Goal: Transaction & Acquisition: Book appointment/travel/reservation

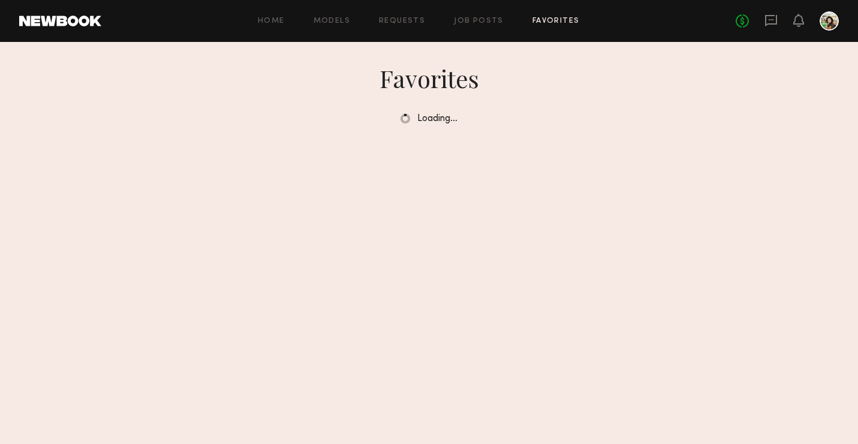
click at [474, 26] on div "Home Models Requests Job Posts Favorites Sign Out No fees up to $5,000" at bounding box center [469, 20] width 737 height 19
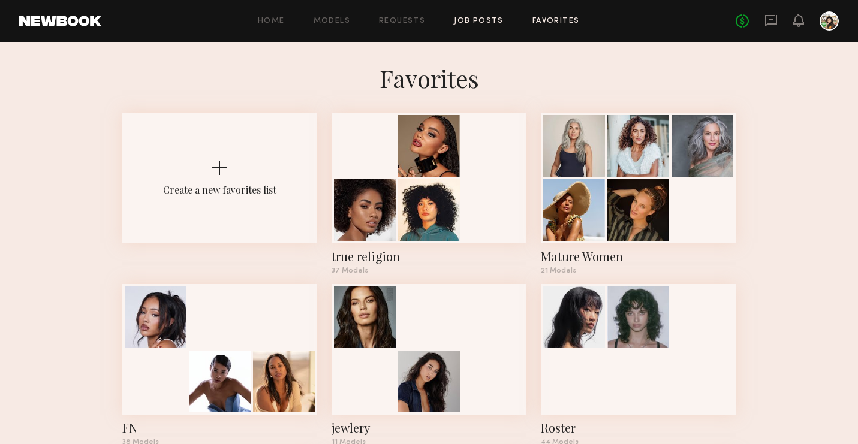
click at [473, 20] on link "Job Posts" at bounding box center [479, 21] width 50 height 8
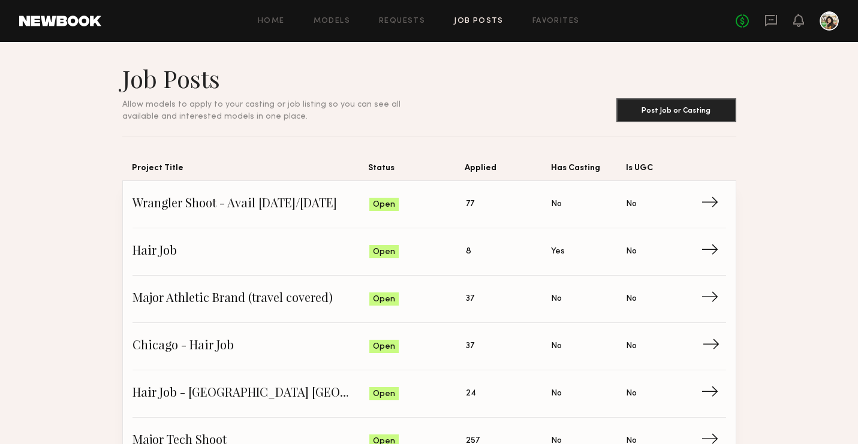
click at [209, 343] on span "Chicago - Hair Job" at bounding box center [250, 346] width 237 height 18
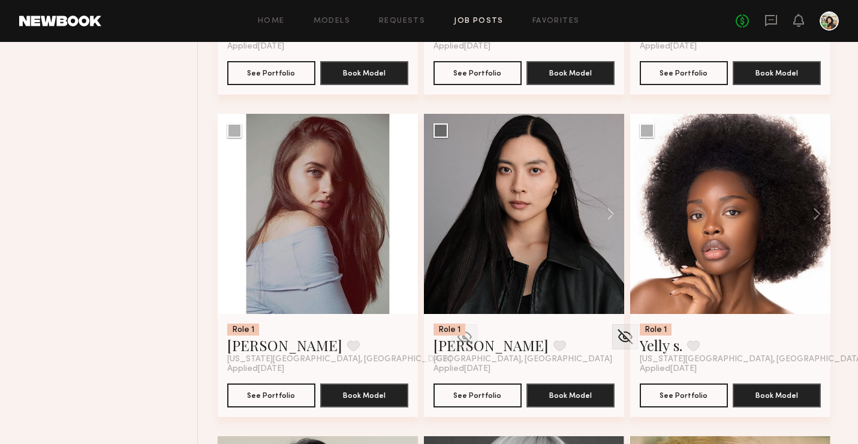
scroll to position [1125, 0]
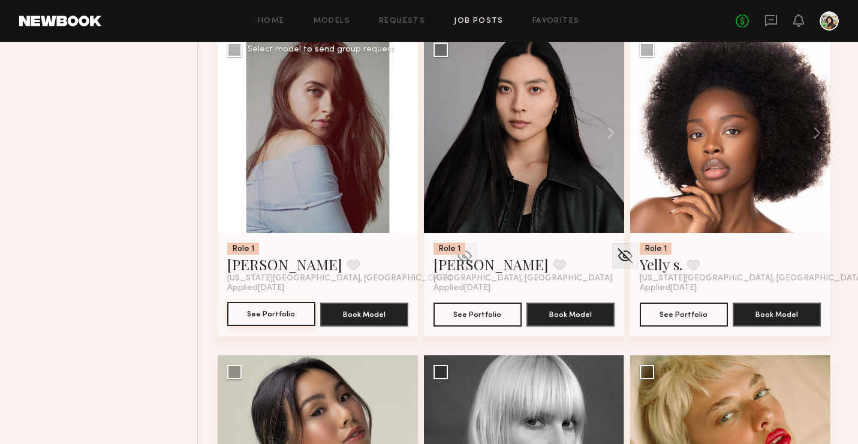
click at [278, 315] on button "See Portfolio" at bounding box center [271, 314] width 88 height 24
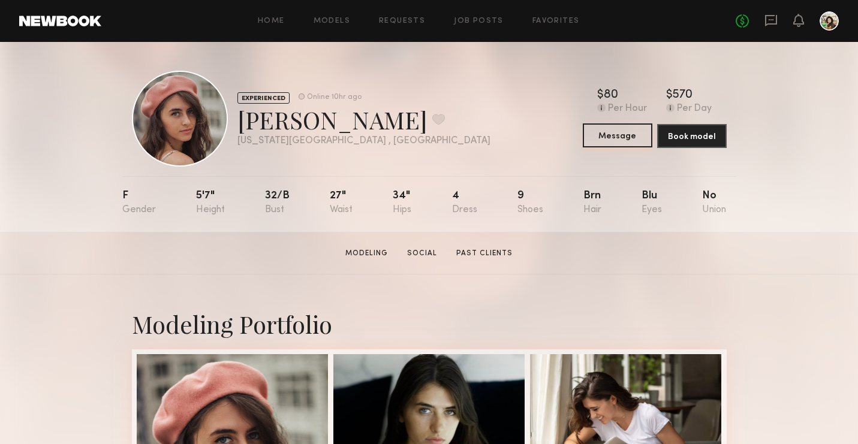
click at [597, 129] on button "Message" at bounding box center [618, 135] width 70 height 24
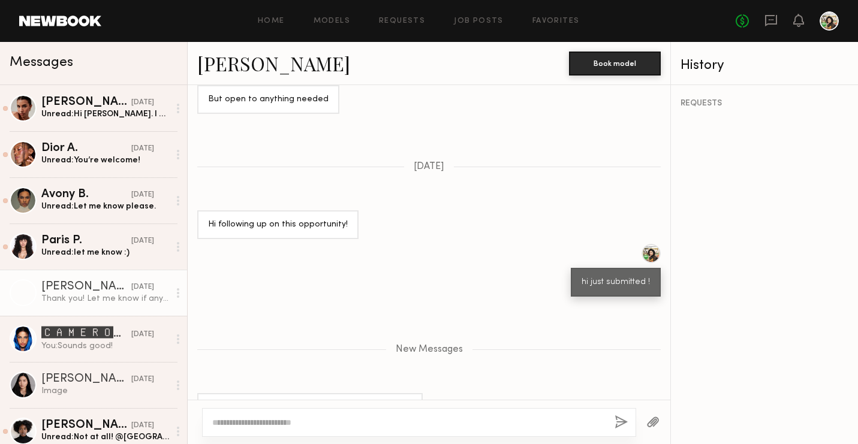
scroll to position [1123, 0]
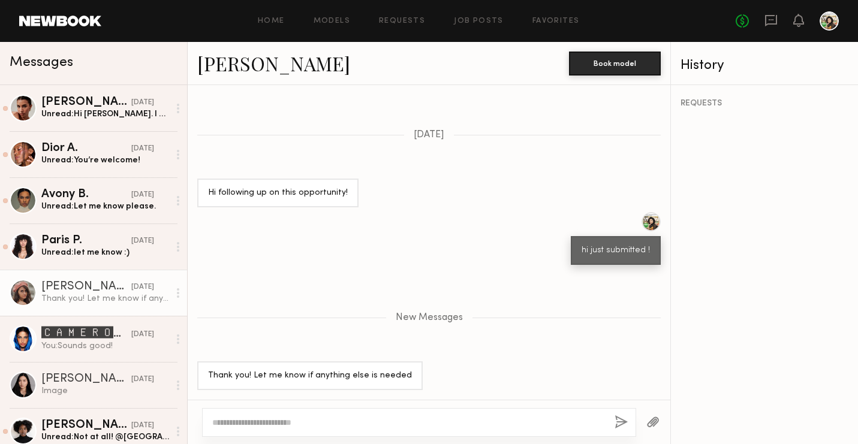
click at [107, 298] on div "Thank you! Let me know if anything else is needed" at bounding box center [105, 298] width 128 height 11
click at [227, 60] on link "[PERSON_NAME]" at bounding box center [273, 63] width 153 height 26
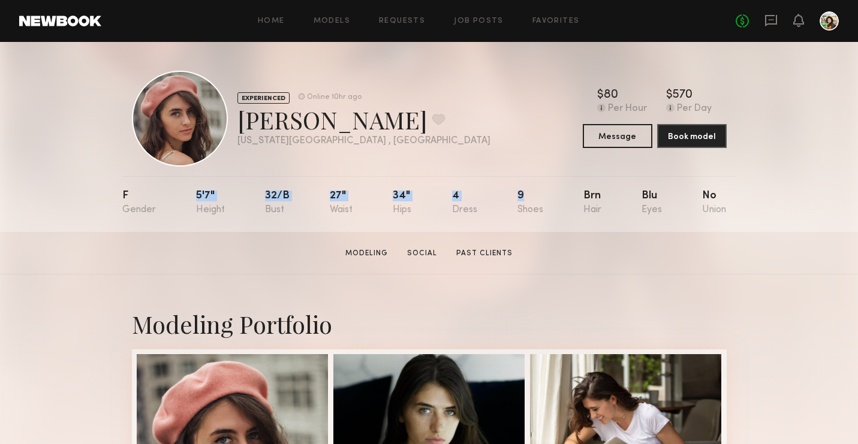
drag, startPoint x: 519, startPoint y: 195, endPoint x: 526, endPoint y: 195, distance: 7.8
click at [526, 195] on nb-model-profile-props "F 5'7" 32/b 27" 34" 4 9 Brn Blu No" at bounding box center [429, 204] width 614 height 56
click at [621, 144] on button "Message" at bounding box center [618, 135] width 70 height 24
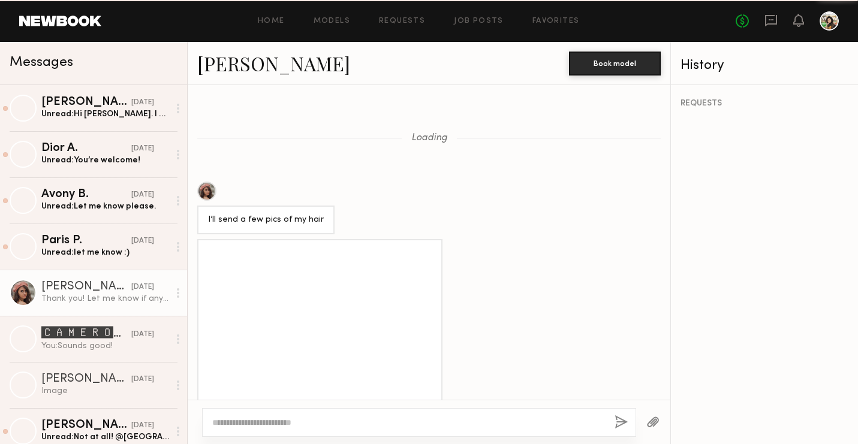
scroll to position [1031, 0]
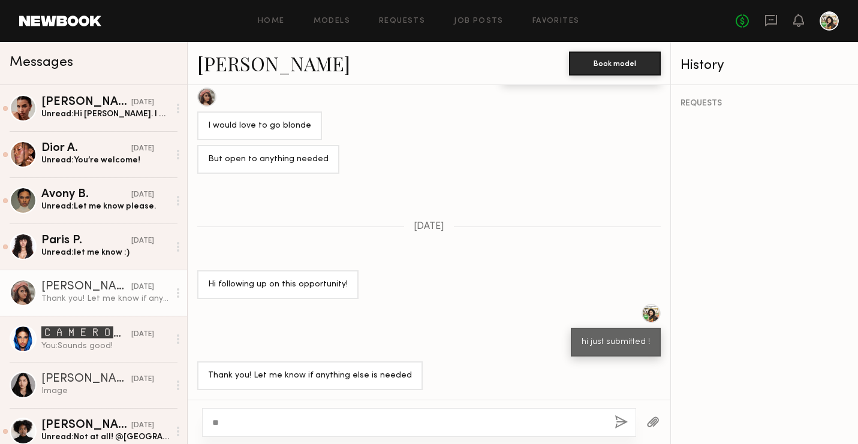
type textarea "*"
type textarea "**********"
click at [616, 421] on button "button" at bounding box center [620, 422] width 13 height 15
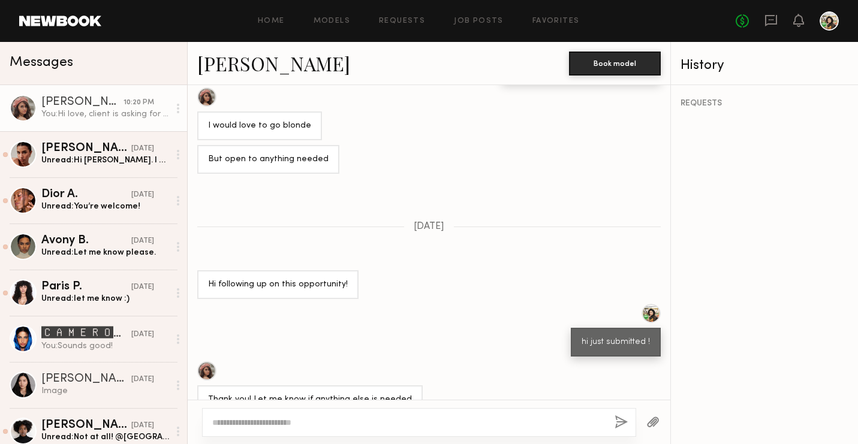
scroll to position [1180, 0]
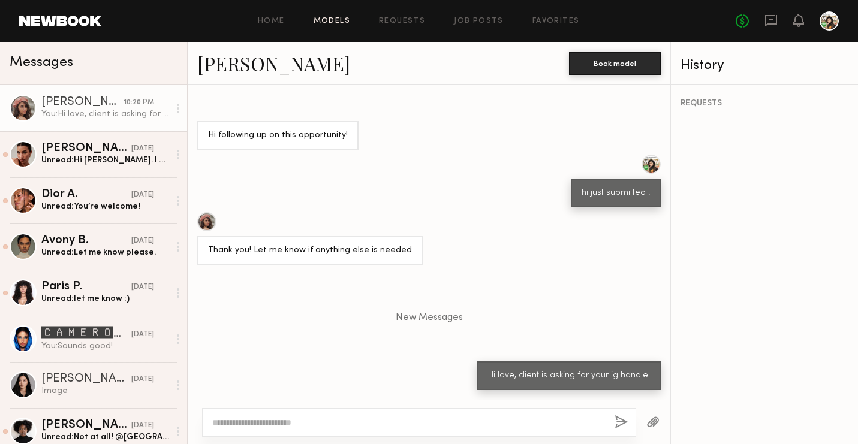
click at [340, 23] on link "Models" at bounding box center [332, 21] width 37 height 8
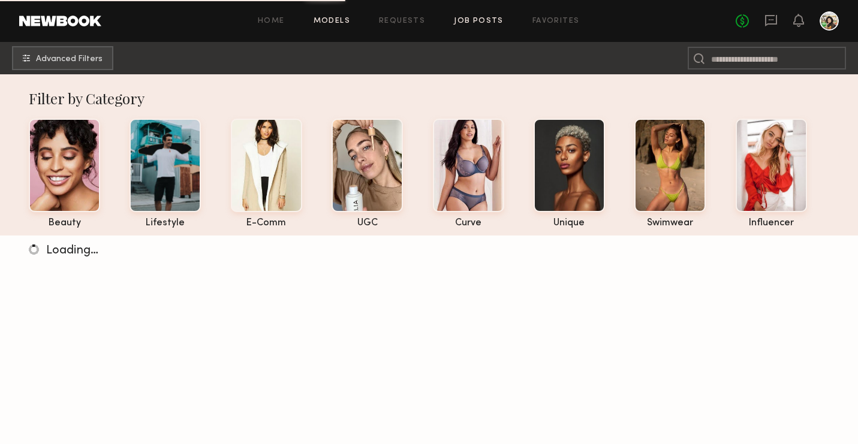
click at [475, 22] on link "Job Posts" at bounding box center [479, 21] width 50 height 8
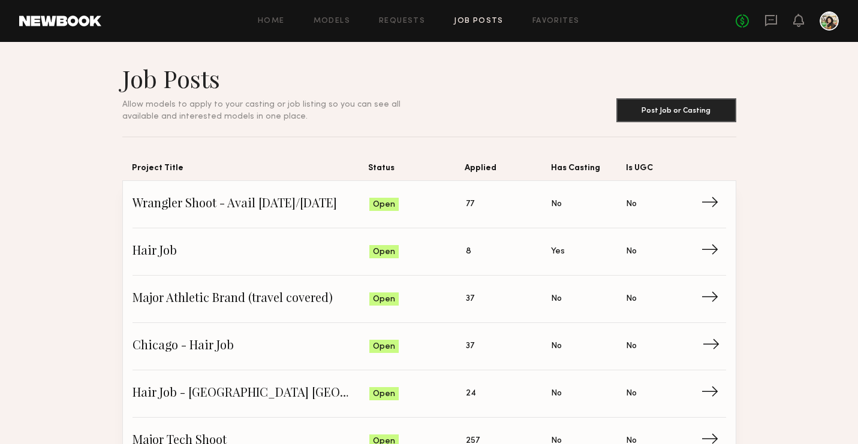
click at [216, 353] on span "Chicago - Hair Job" at bounding box center [250, 346] width 237 height 18
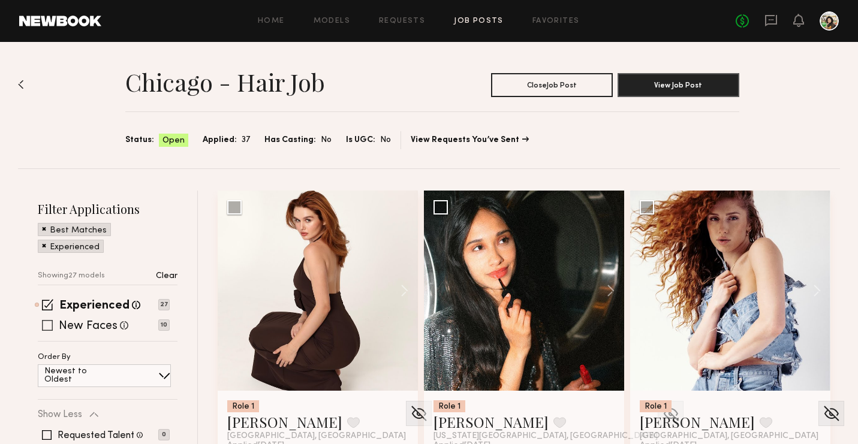
click at [92, 325] on label "New Faces" at bounding box center [88, 327] width 59 height 12
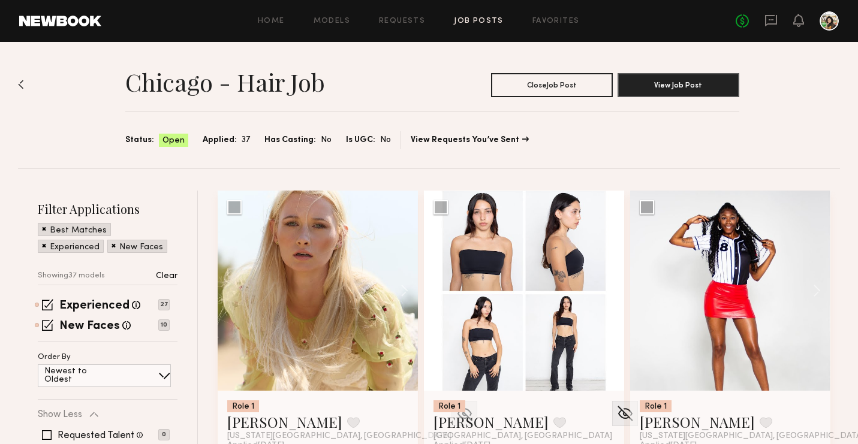
click at [773, 27] on link at bounding box center [770, 21] width 13 height 15
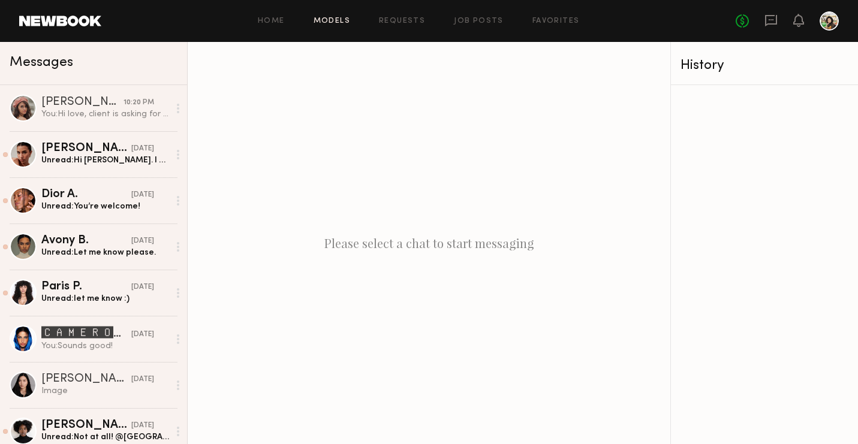
click at [328, 19] on link "Models" at bounding box center [332, 21] width 37 height 8
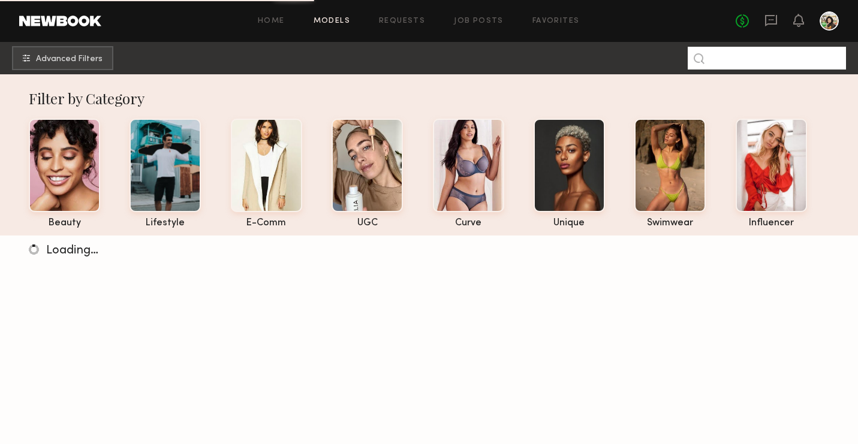
click at [728, 58] on input at bounding box center [767, 58] width 158 height 23
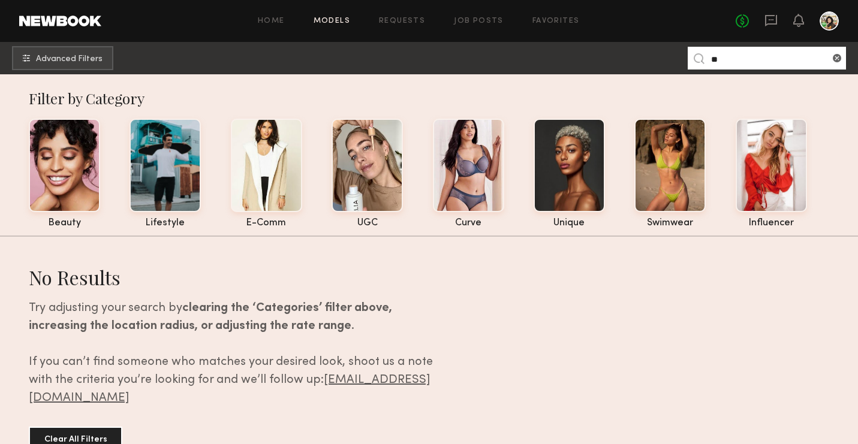
type input "*"
type input "**********"
